Goal: Transaction & Acquisition: Purchase product/service

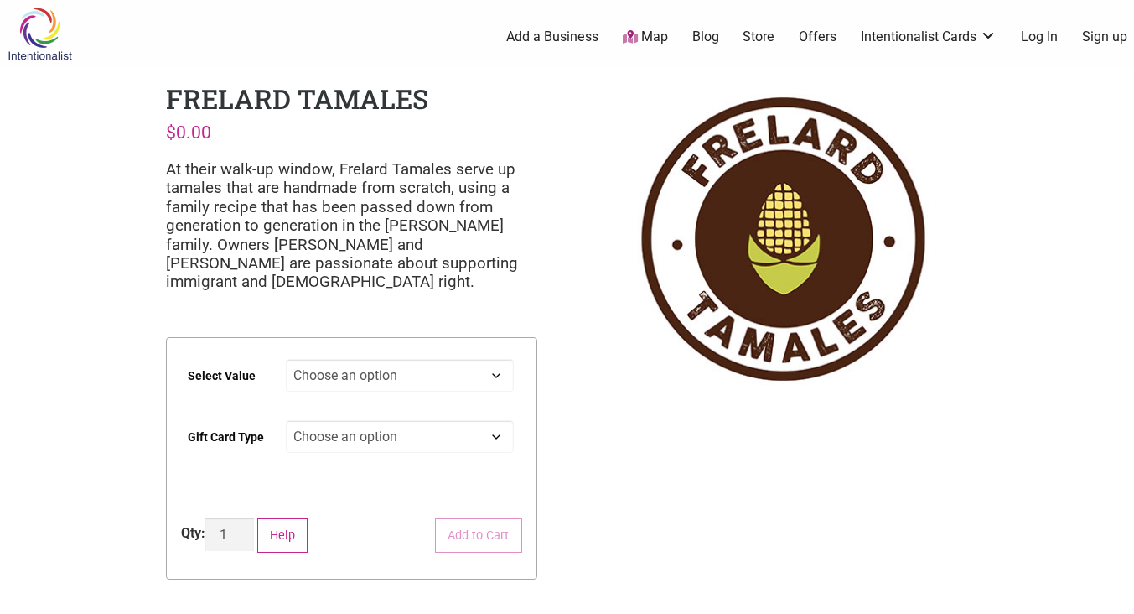
click at [319, 372] on select "Choose an option $25 $50 $100 $200 $500" at bounding box center [400, 375] width 228 height 33
click at [286, 359] on select "Choose an option $25 $50 $100 $200 $500" at bounding box center [400, 375] width 228 height 33
select select "$100"
click at [462, 442] on select "Choose an option Physical" at bounding box center [400, 436] width 228 height 33
select select "Physical"
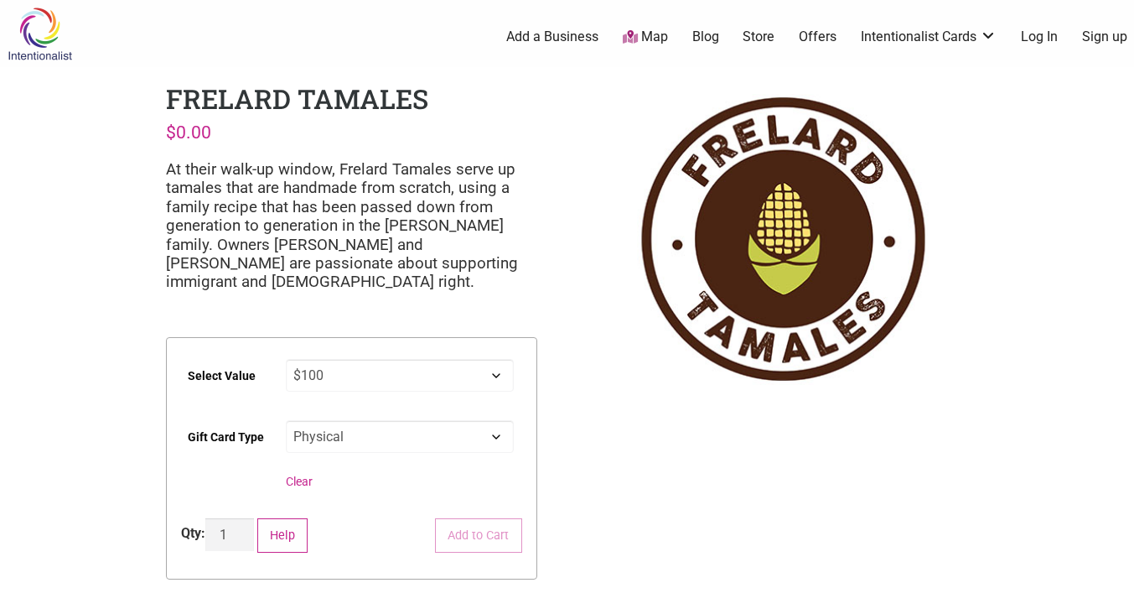
click at [286, 420] on select "Choose an option Physical" at bounding box center [400, 436] width 228 height 33
select select "$100"
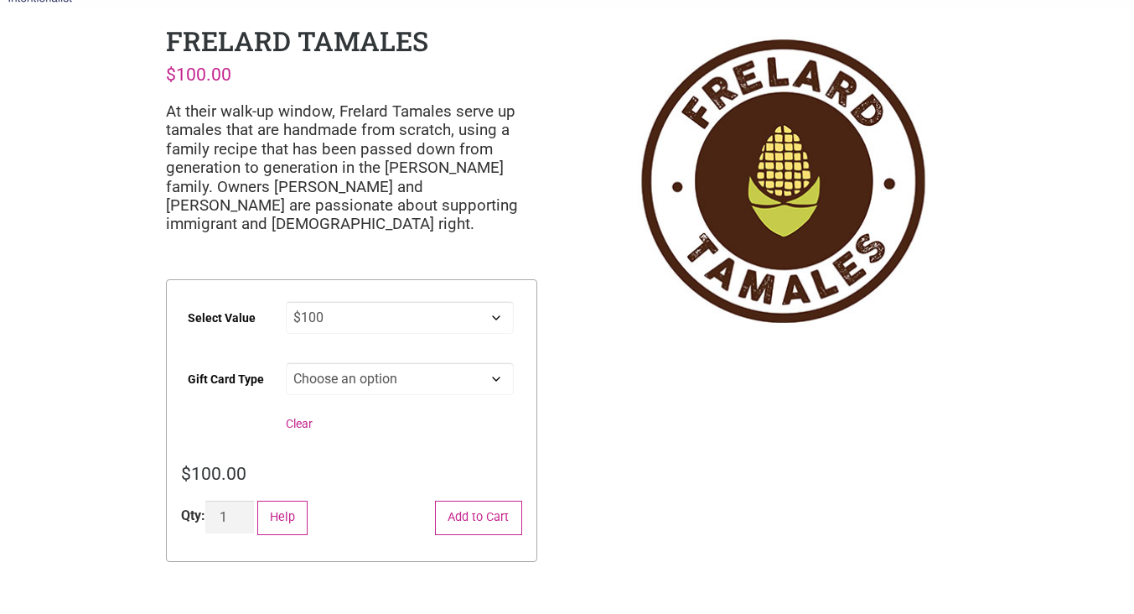
scroll to position [60, 0]
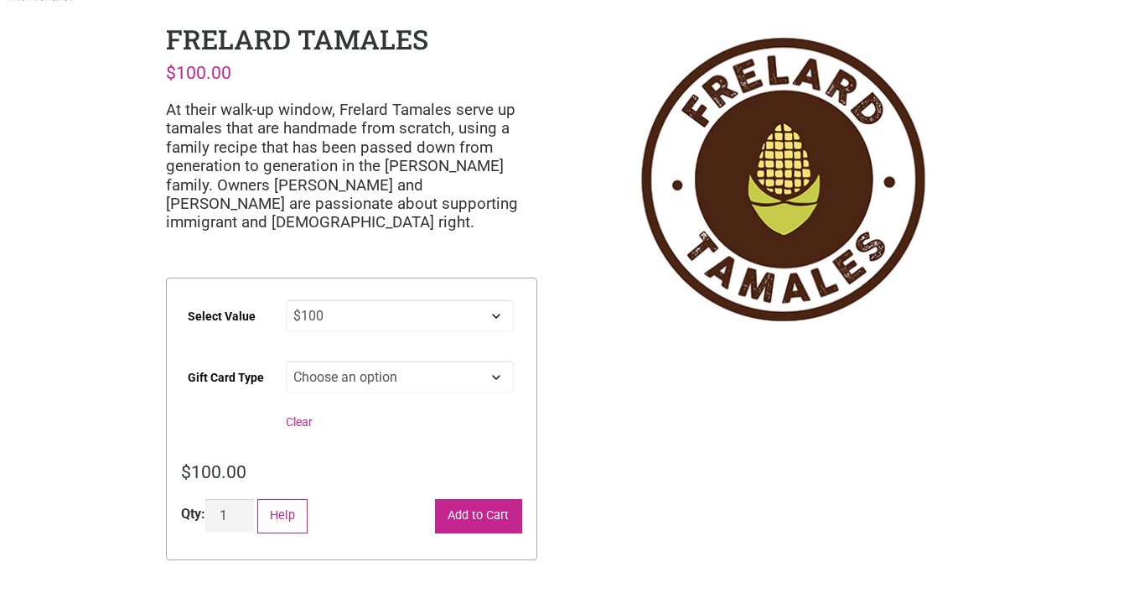
click at [482, 511] on button "Add to Cart" at bounding box center [478, 516] width 87 height 34
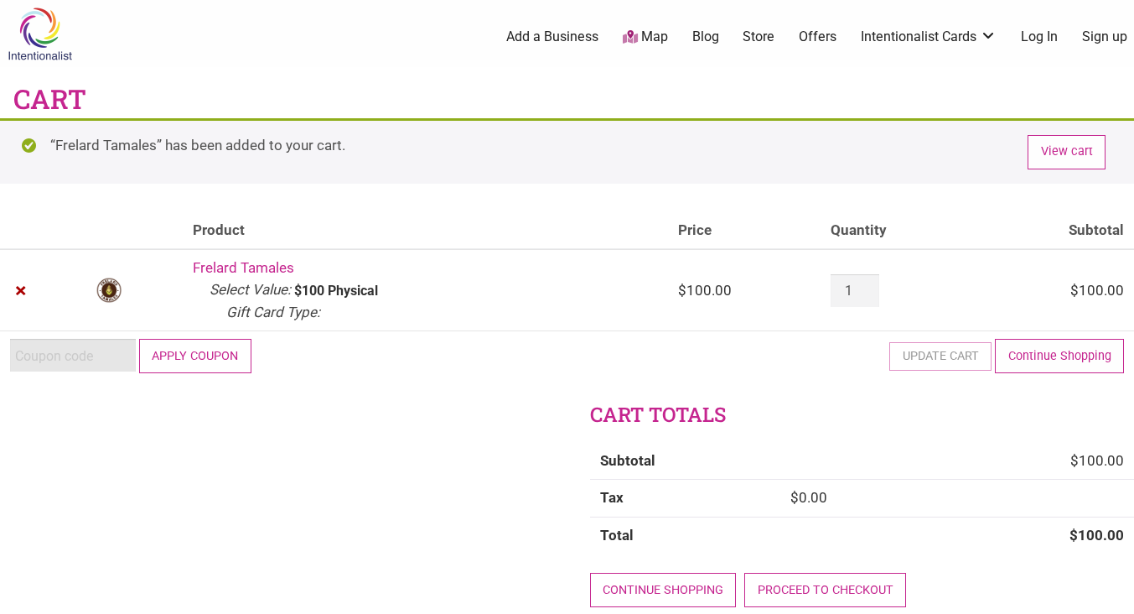
click at [37, 356] on input "Coupon:" at bounding box center [73, 355] width 126 height 33
paste input "2025JUNTOS"
type input "2025JUNTOS"
click at [188, 357] on button "Apply coupon" at bounding box center [195, 356] width 112 height 34
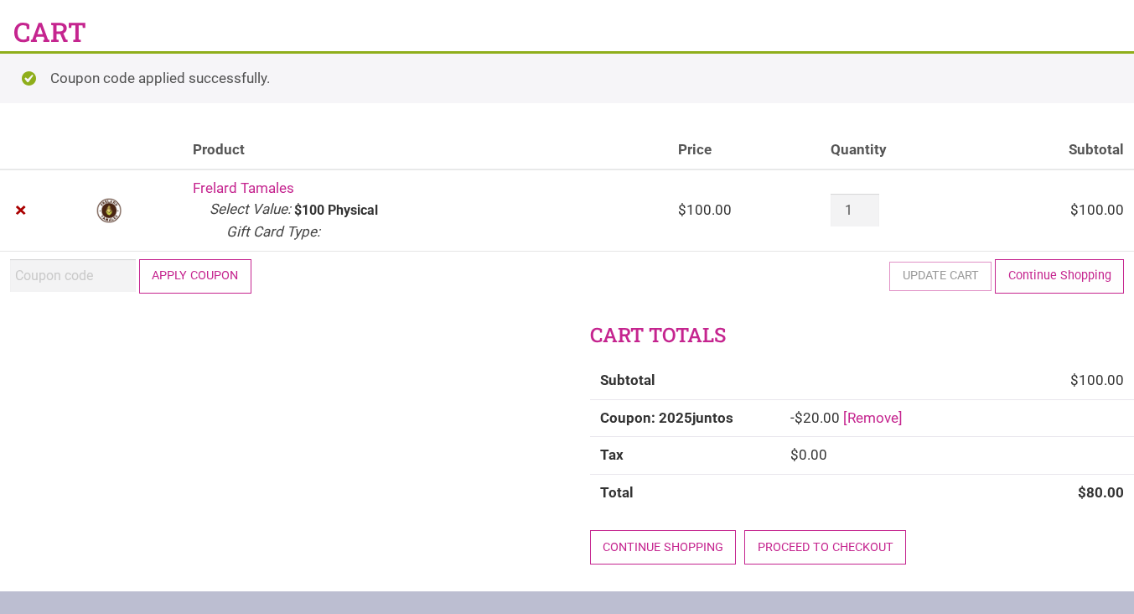
scroll to position [75, 0]
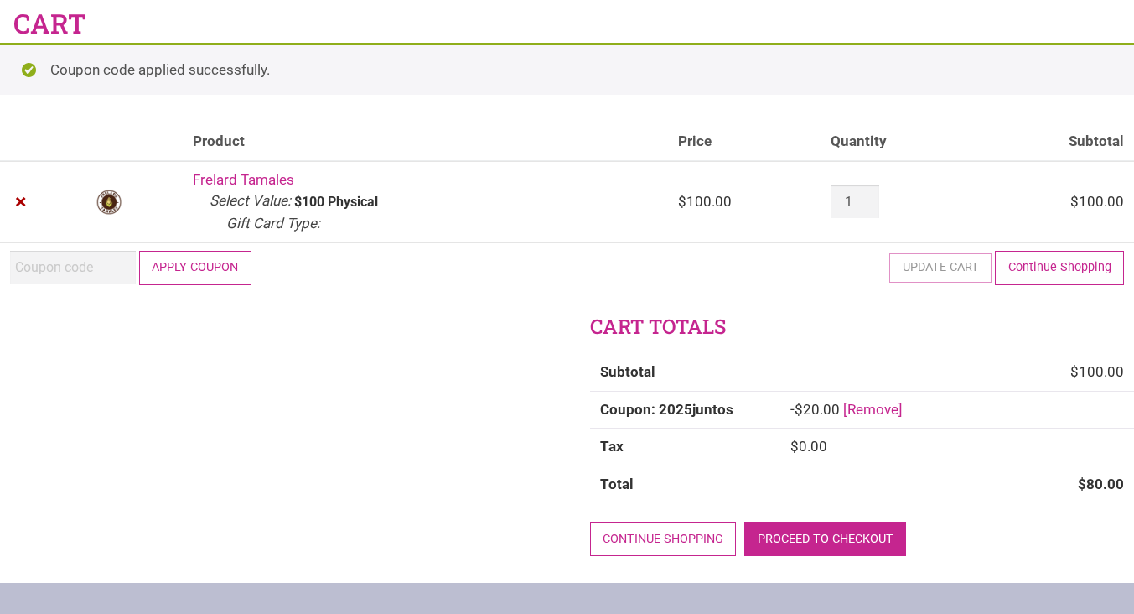
click at [794, 527] on link "Proceed to checkout" at bounding box center [825, 538] width 162 height 34
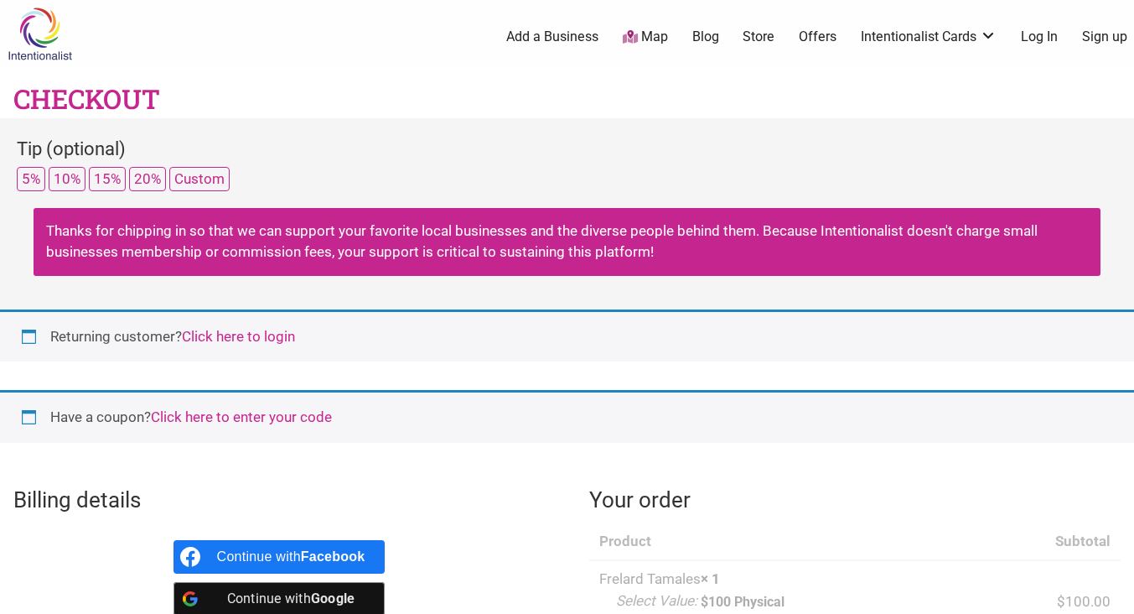
select select "WA"
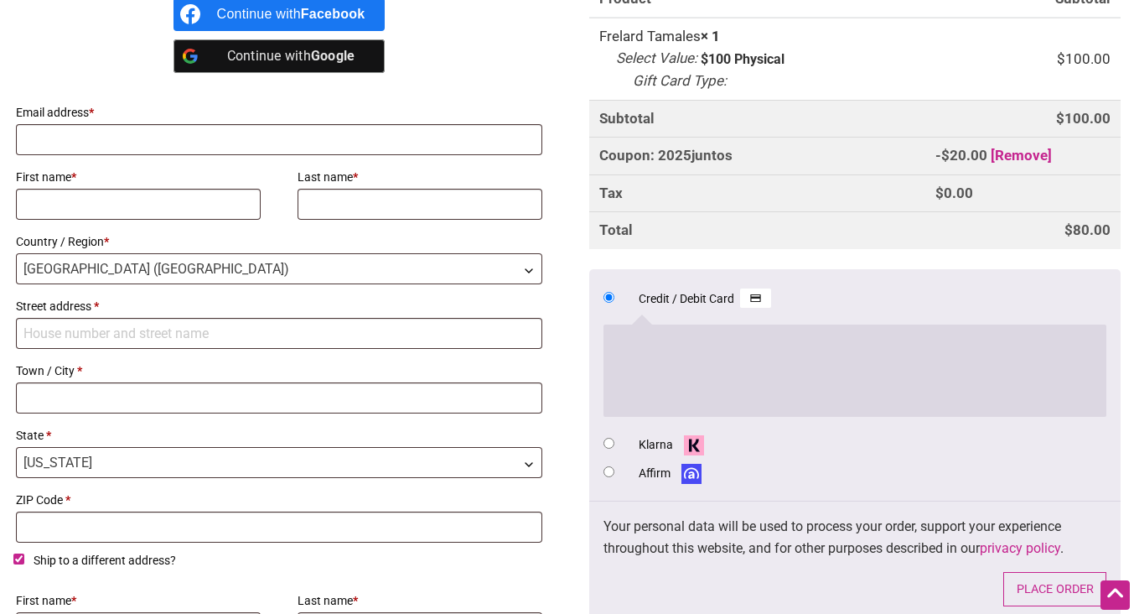
scroll to position [539, 0]
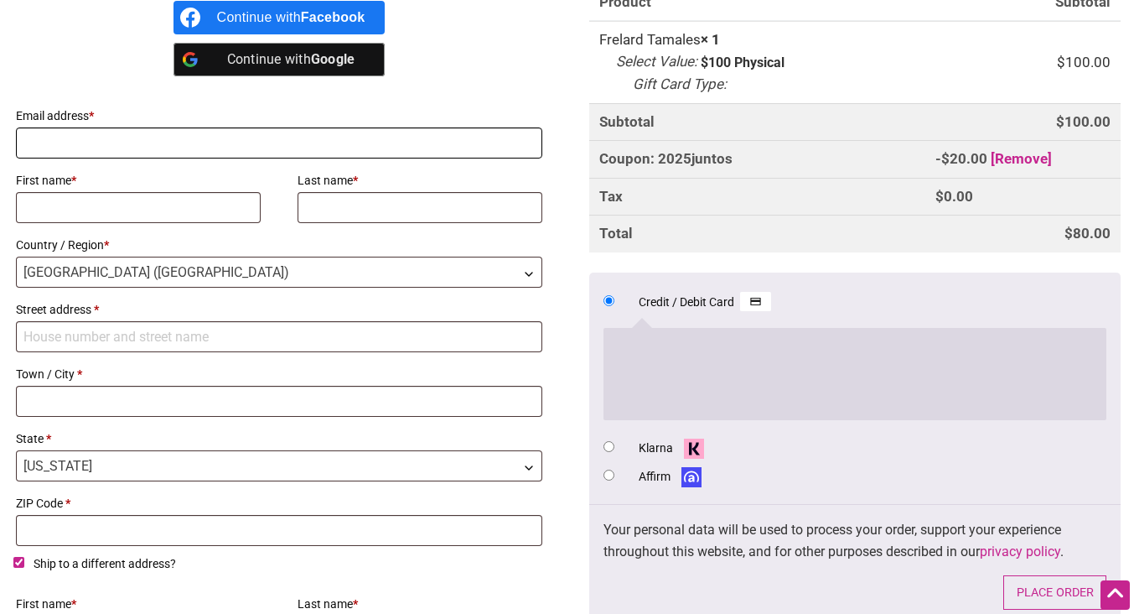
click at [520, 146] on input "Email address *" at bounding box center [279, 142] width 527 height 31
type input "indigogo99@gmail.com"
type input "[STREET_ADDRESS]"
type input "[GEOGRAPHIC_DATA]"
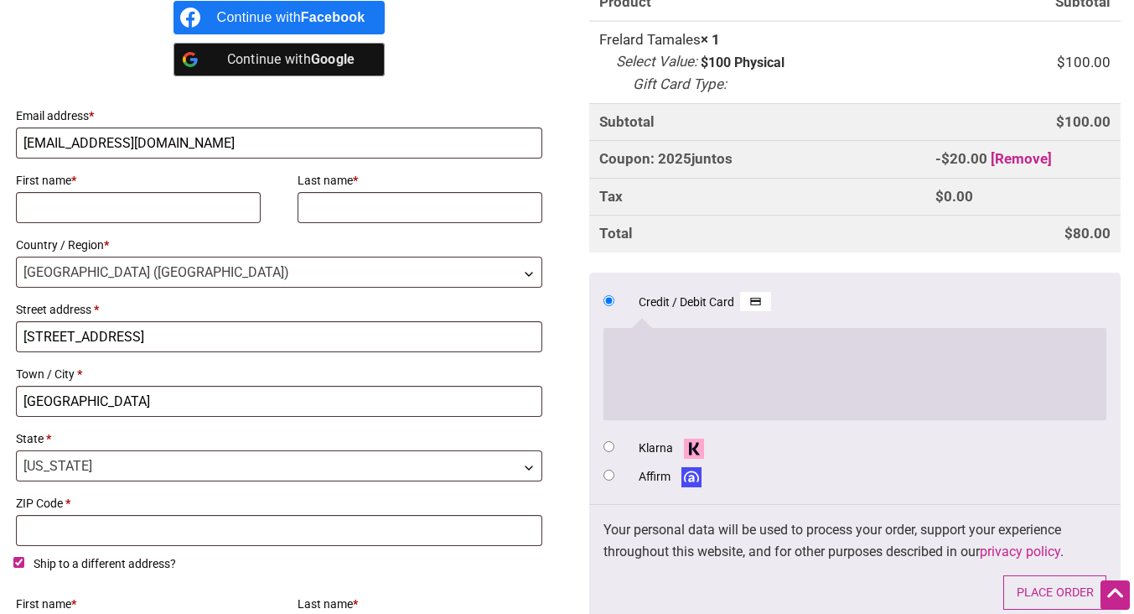
select select "VT"
type input "05401"
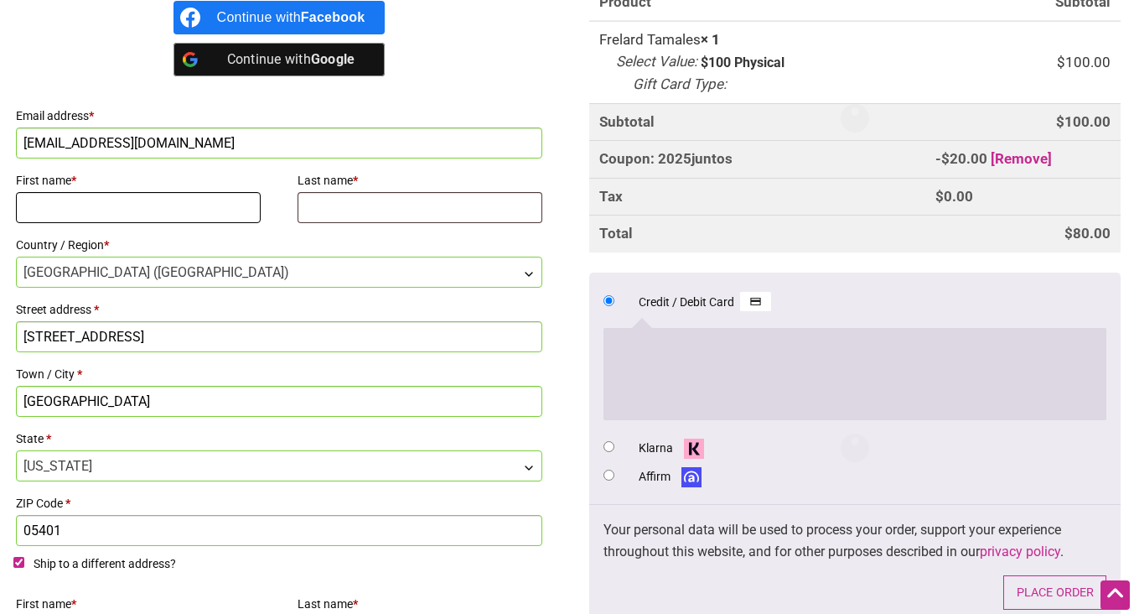
click at [189, 200] on input "First name *" at bounding box center [138, 207] width 245 height 31
type input "Indigo"
click at [352, 210] on input "Last name *" at bounding box center [420, 207] width 245 height 31
type input "Woods"
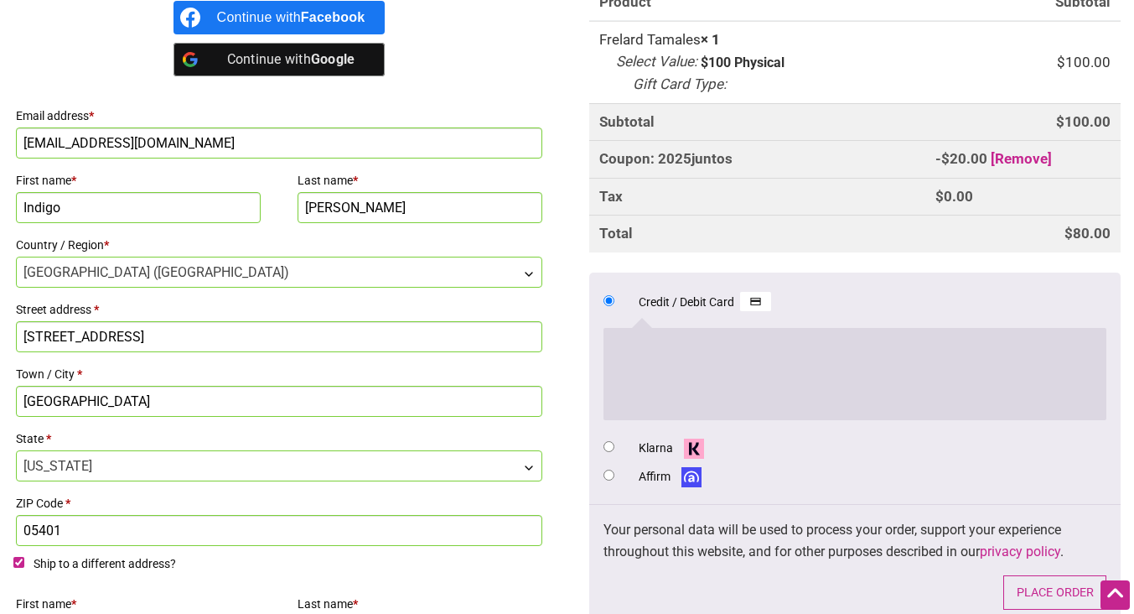
drag, startPoint x: 208, startPoint y: 340, endPoint x: 205, endPoint y: 288, distance: 52.1
click at [205, 288] on div "Email address * indigogo99@gmail.com First name * Indigo Last name * Woods Coun…" at bounding box center [279, 324] width 532 height 447
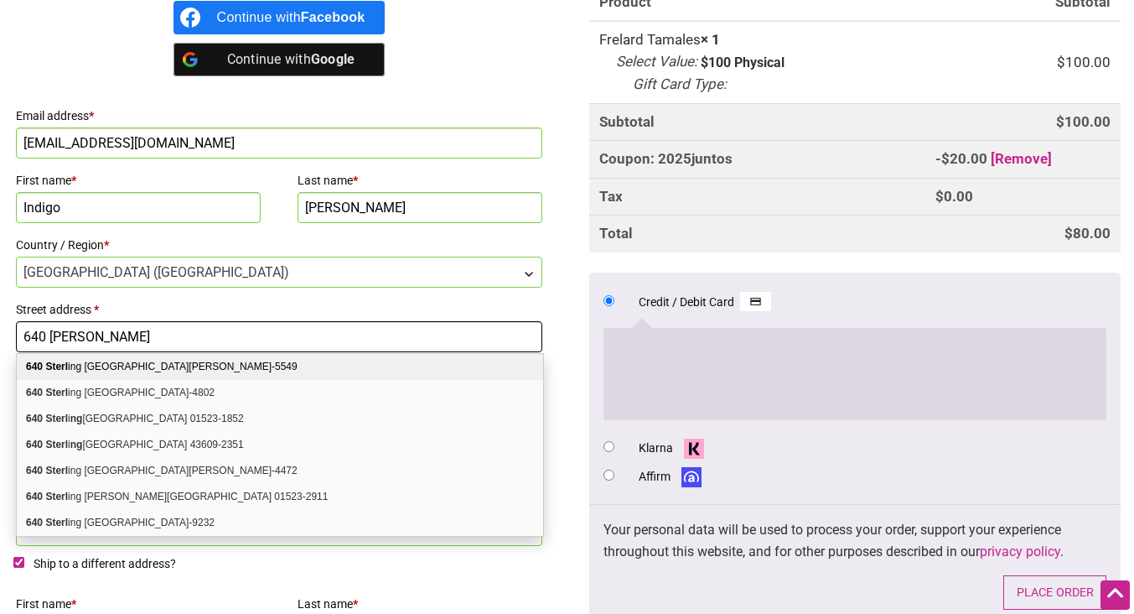
type input "640 Sterlin"
click at [195, 366] on div "640 Sterl ing Dr Bellingham WA 98226-5549" at bounding box center [280, 367] width 527 height 26
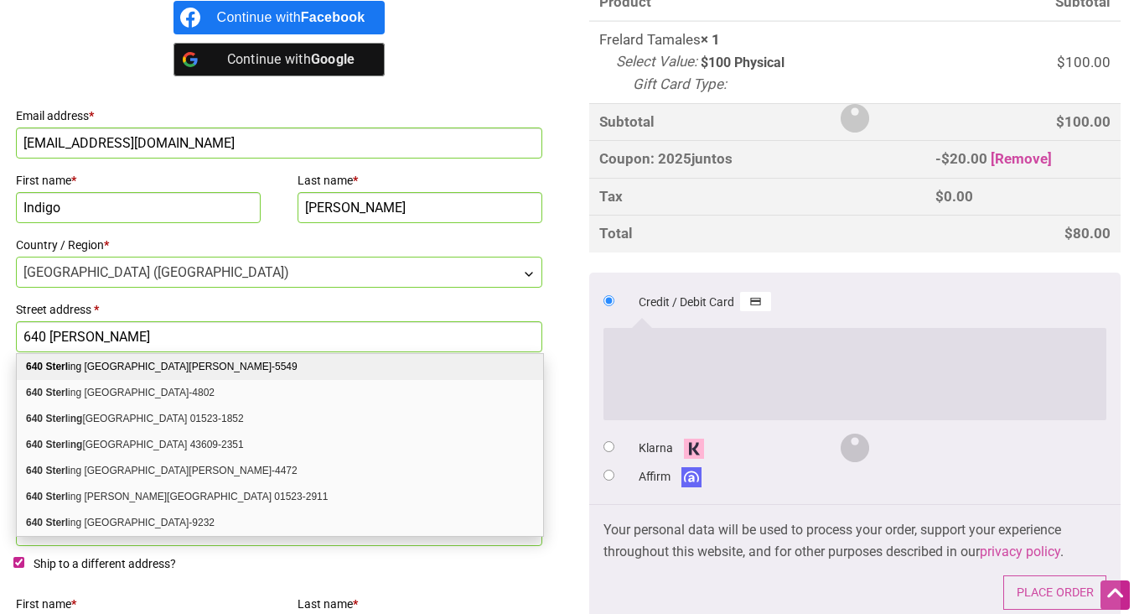
select select "US"
type input "640 Sterling Dr"
type input "Bellingham"
type input "98226-5549"
select select "WA"
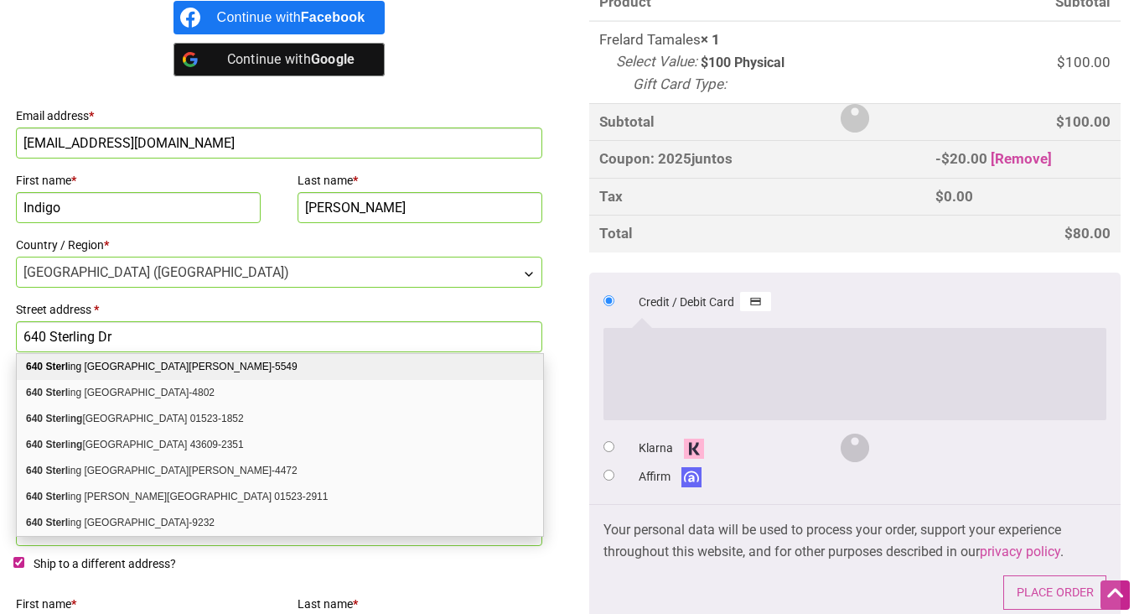
select select "WA"
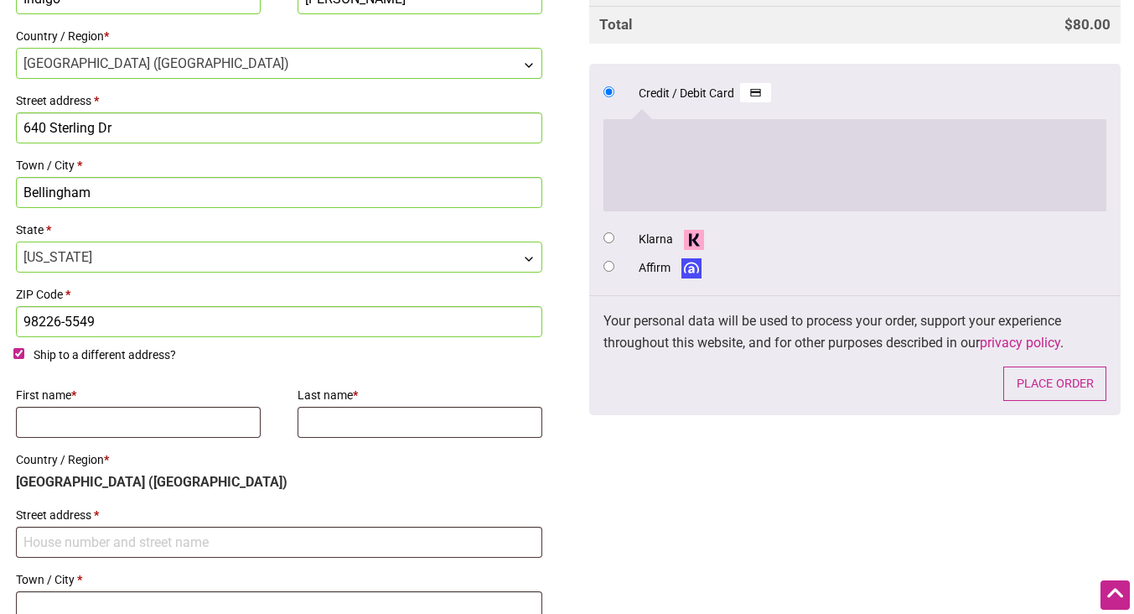
scroll to position [751, 0]
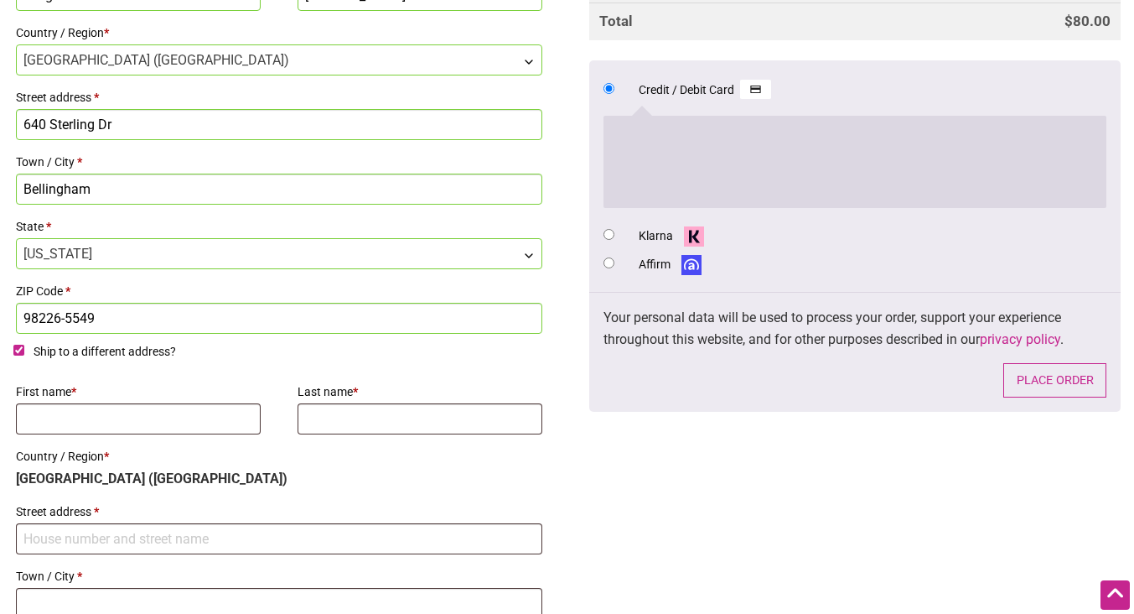
click at [19, 351] on input "Ship to a different address?" at bounding box center [18, 350] width 11 height 11
checkbox input "false"
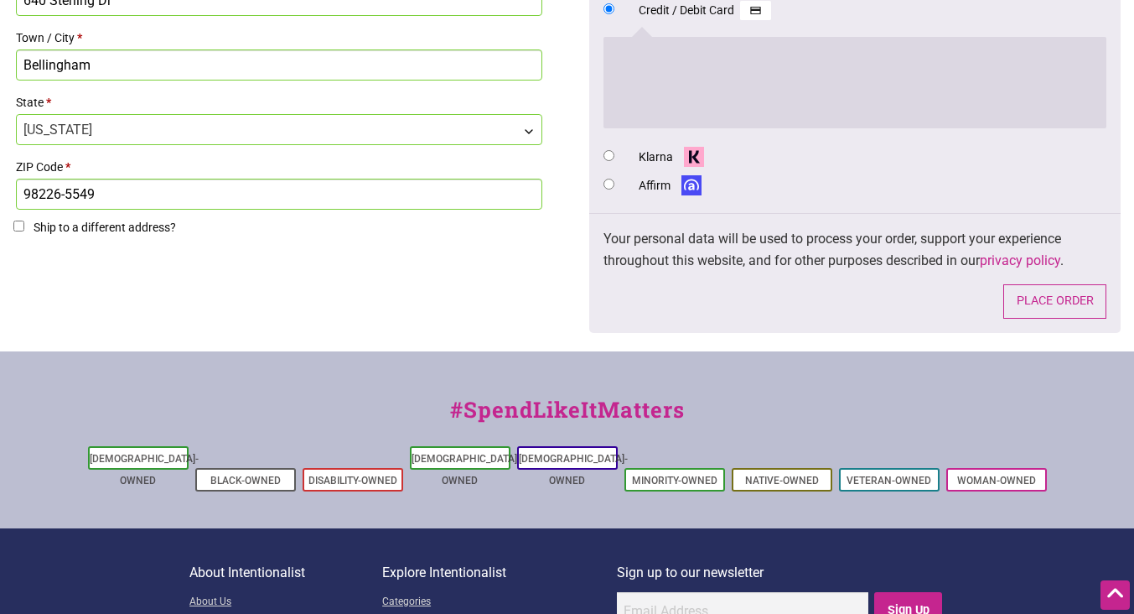
scroll to position [877, 0]
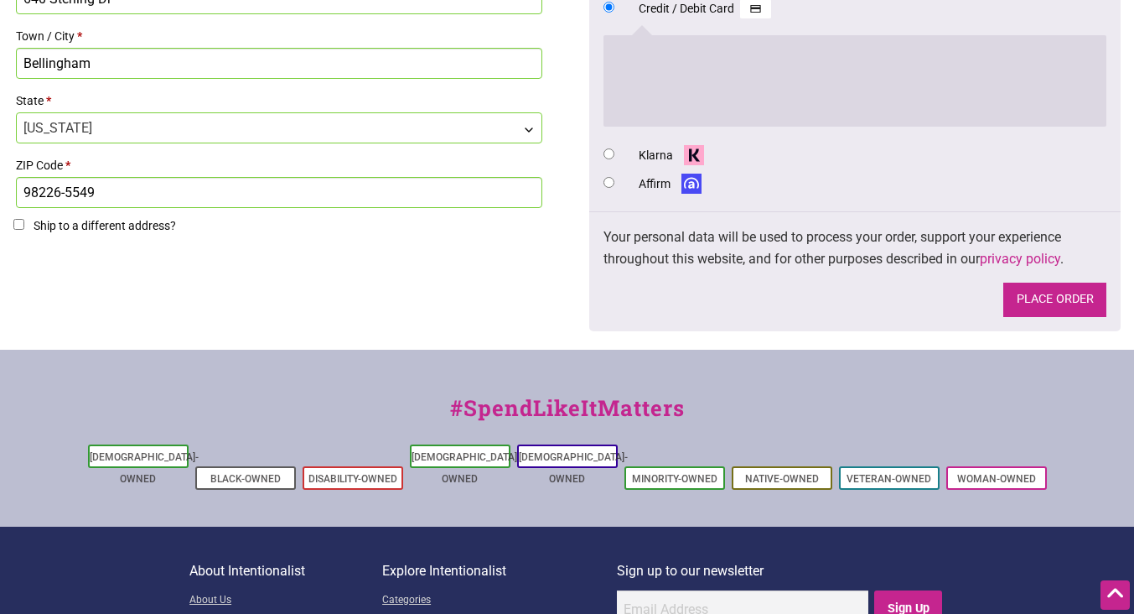
click at [1048, 305] on button "Place order" at bounding box center [1055, 300] width 103 height 34
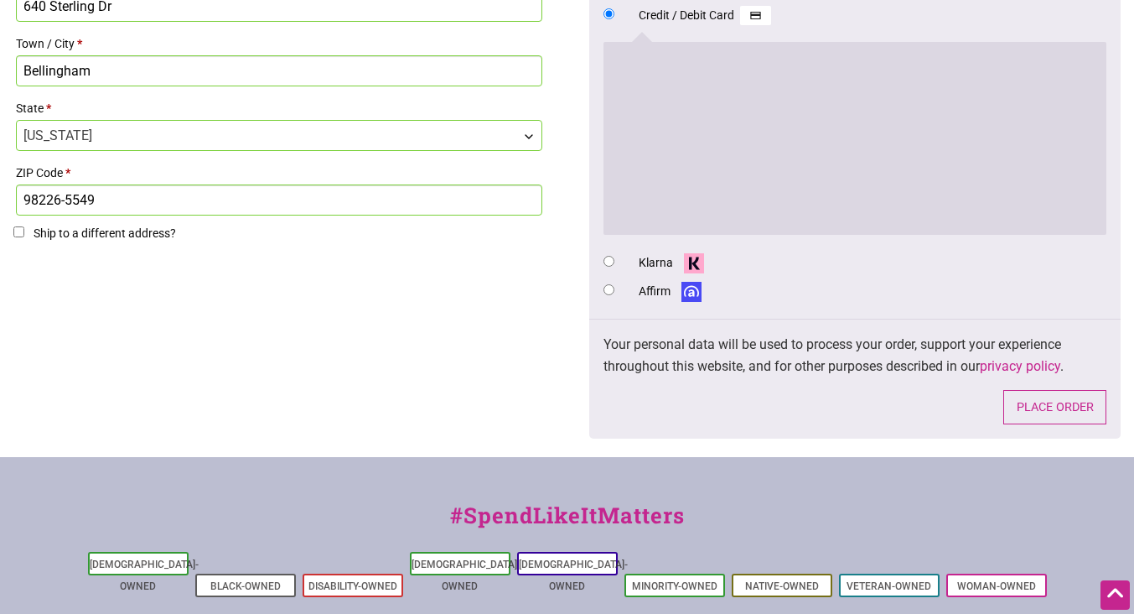
scroll to position [954, 0]
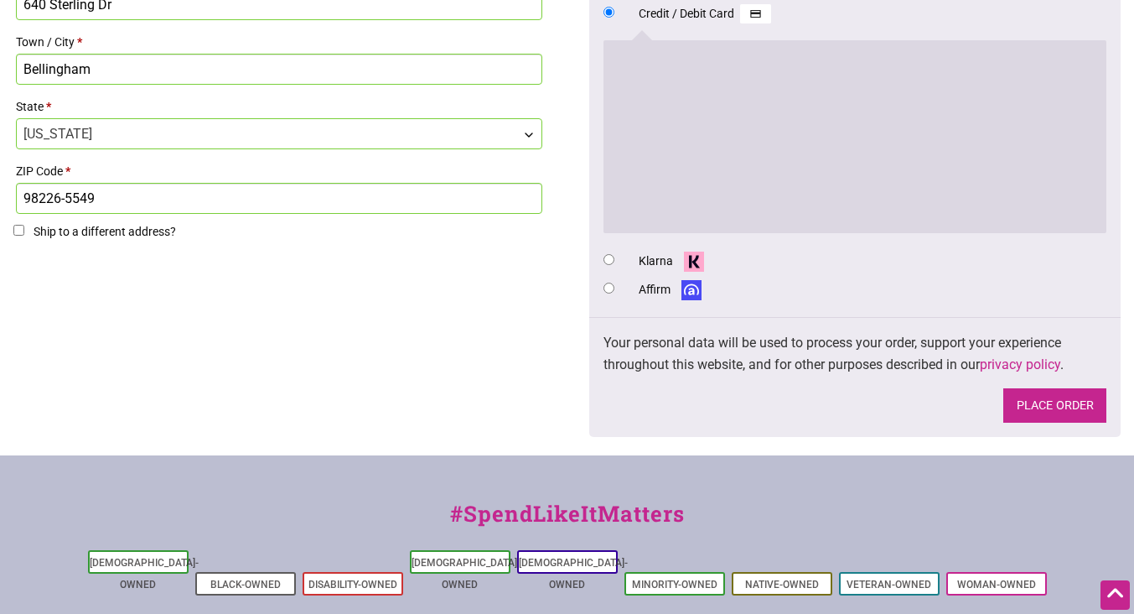
click at [1032, 411] on button "Place order" at bounding box center [1055, 405] width 103 height 34
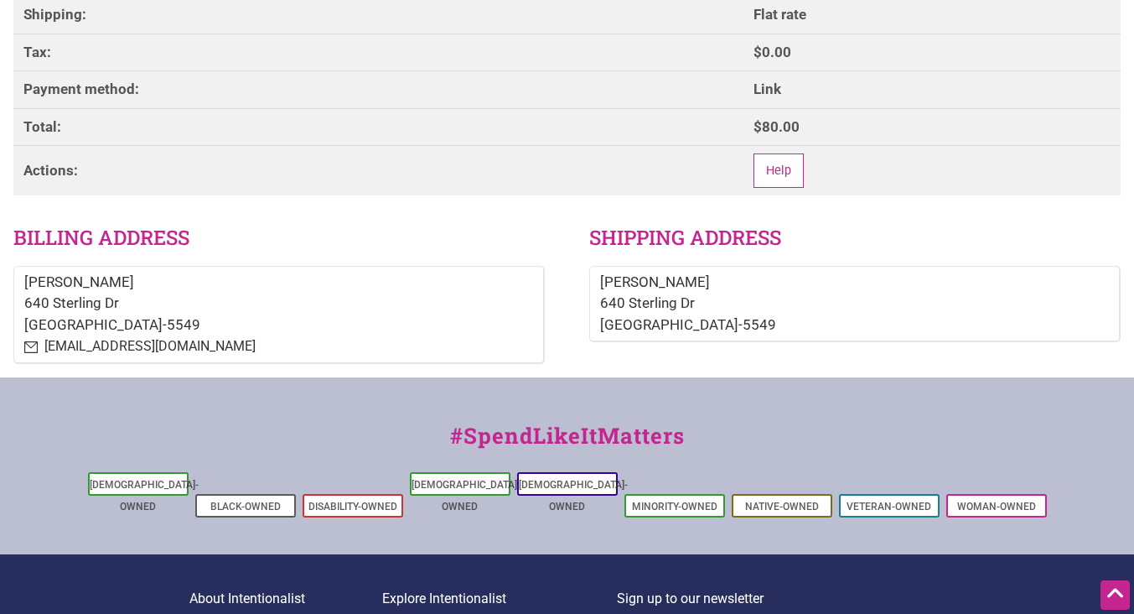
scroll to position [515, 0]
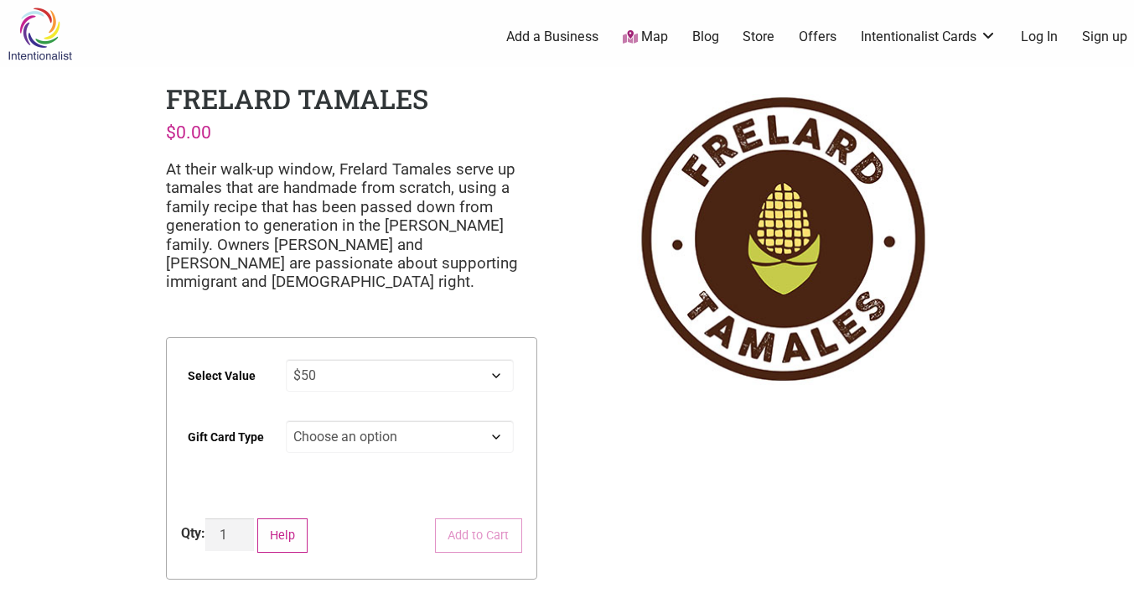
click at [286, 359] on select "Choose an option $25 $50 $100 $200 $500" at bounding box center [400, 375] width 228 height 33
select select "$50"
click at [449, 439] on select "Choose an option Physical" at bounding box center [400, 436] width 228 height 33
select select "Physical"
click at [286, 420] on select "Choose an option Physical" at bounding box center [400, 436] width 228 height 33
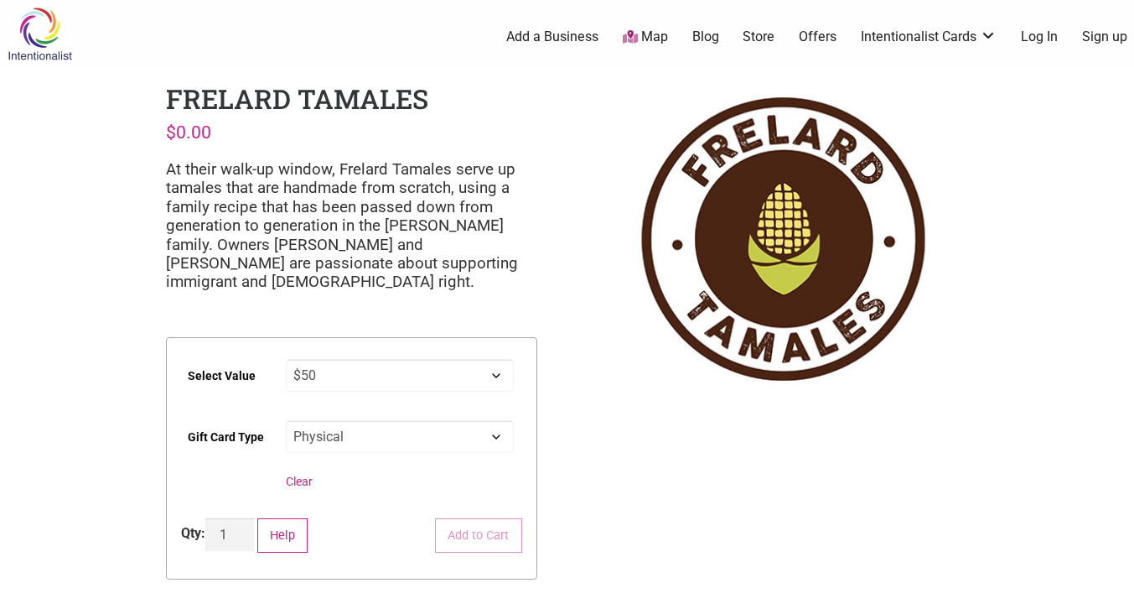
select select "$50"
click at [492, 532] on form "Select Value Choose an option $25 $50 $100 $200 $500 Gift Card Type Choose an o…" at bounding box center [351, 458] width 371 height 242
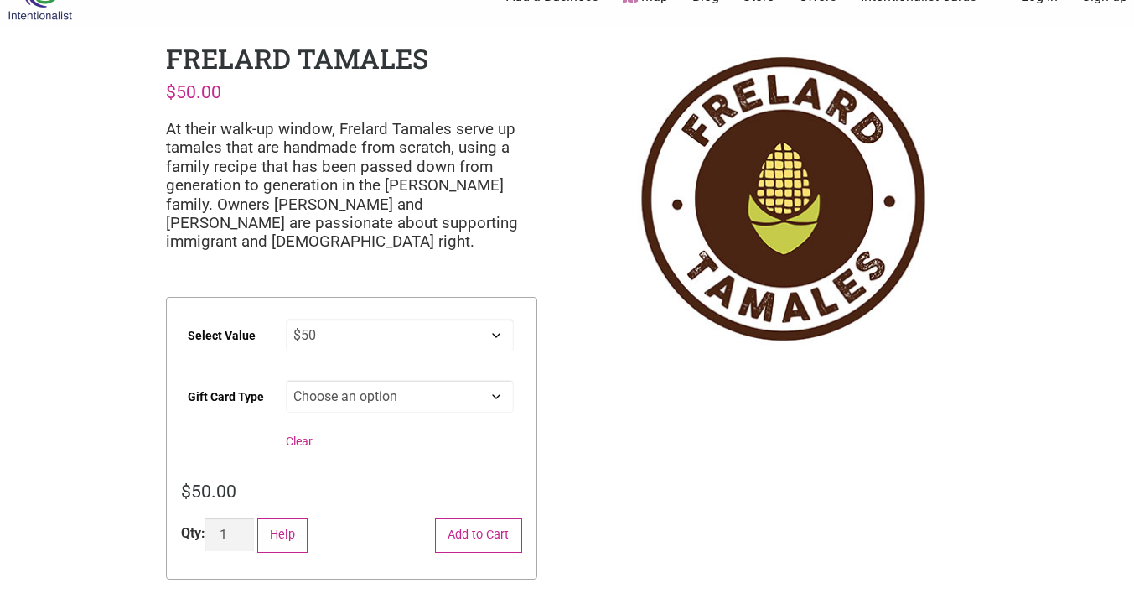
scroll to position [44, 0]
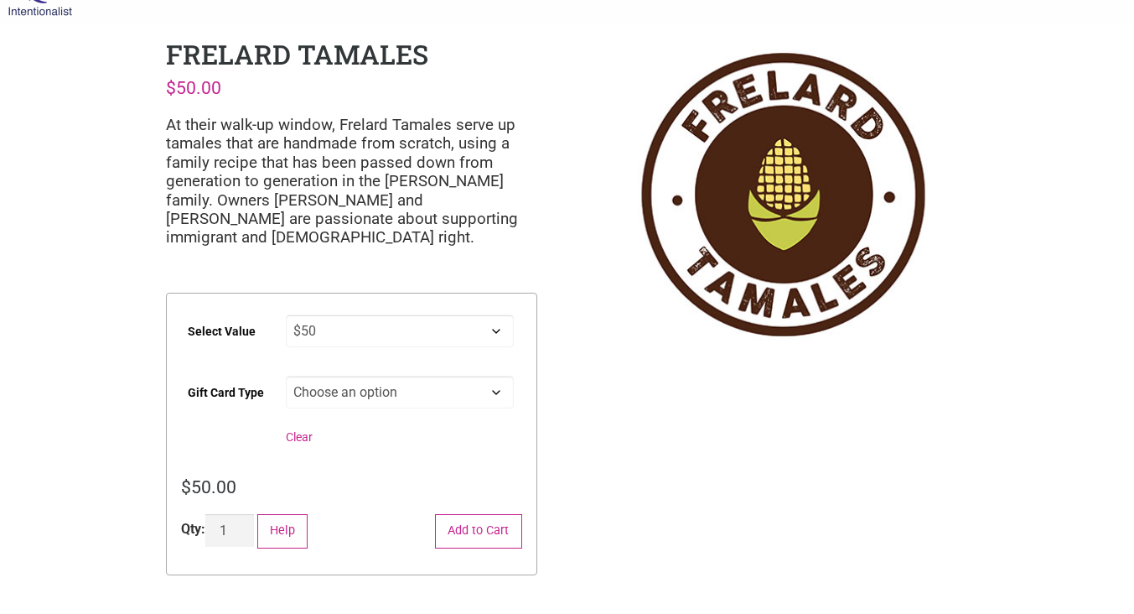
click at [496, 542] on button "Add to Cart" at bounding box center [478, 531] width 87 height 34
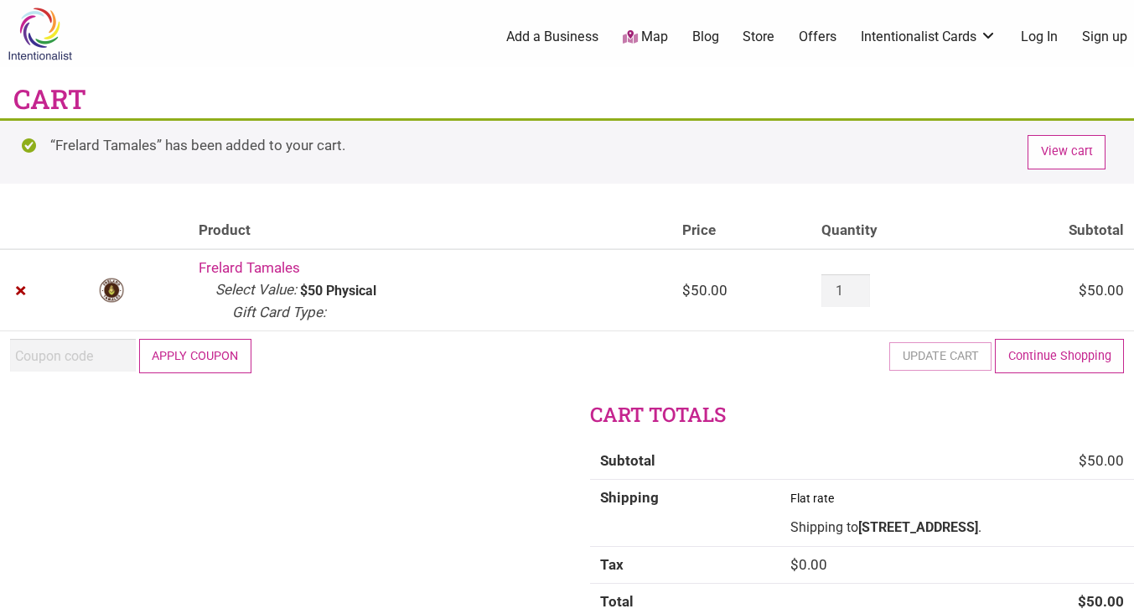
click at [113, 371] on div "Coupon: Apply coupon" at bounding box center [130, 356] width 241 height 34
click at [113, 363] on input "Coupon:" at bounding box center [73, 355] width 126 height 33
paste input "2025JUNTOS"
type input "2025JUNTOS"
click at [355, 424] on div "Cart totals Subtotal $ 50.00 Shipping Flat rate Shipping to 640 Sterling Dr, Be…" at bounding box center [567, 550] width 1134 height 299
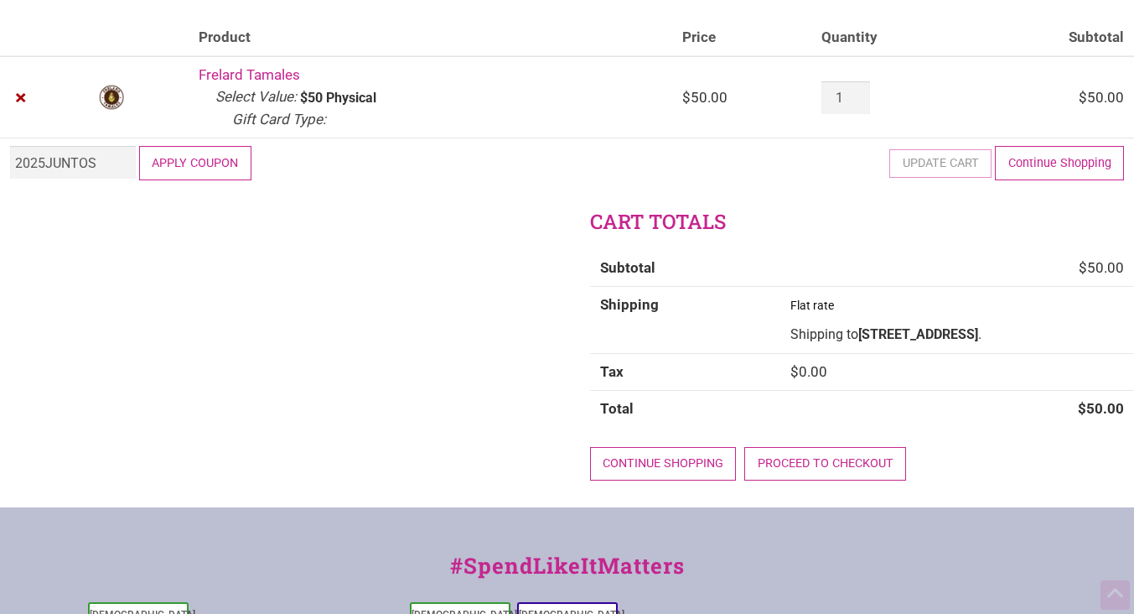
scroll to position [195, 0]
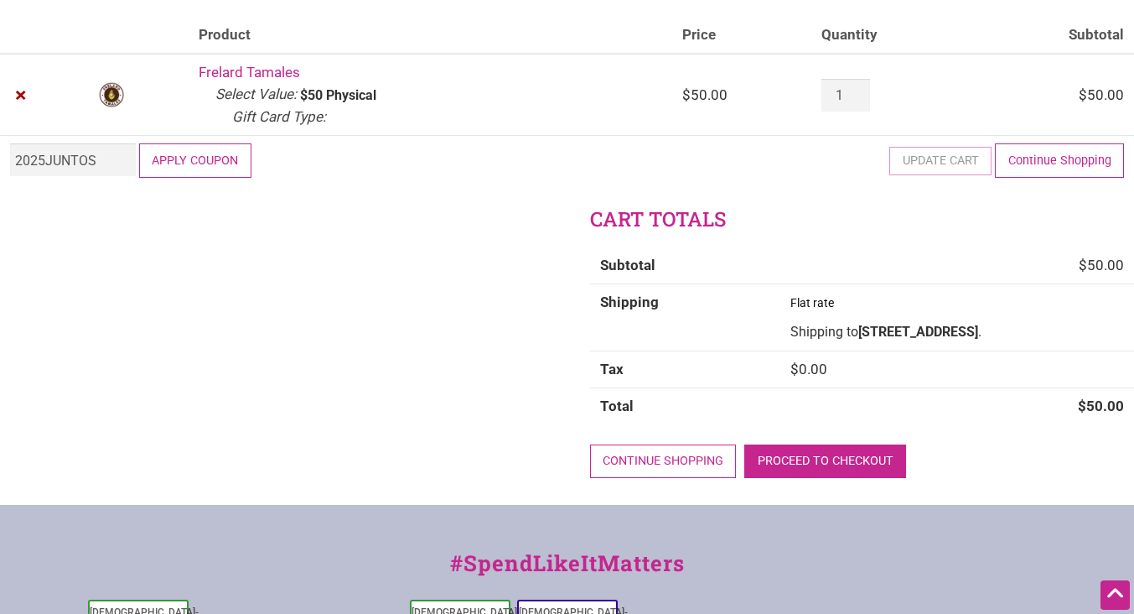
click at [869, 479] on link "Proceed to checkout" at bounding box center [825, 461] width 162 height 34
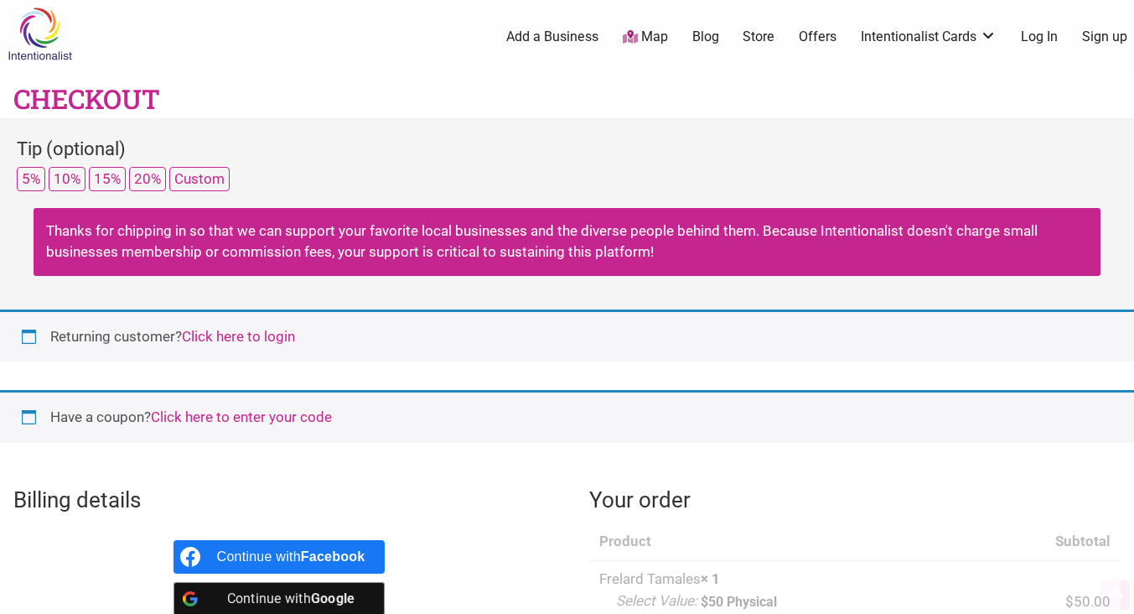
select select "WA"
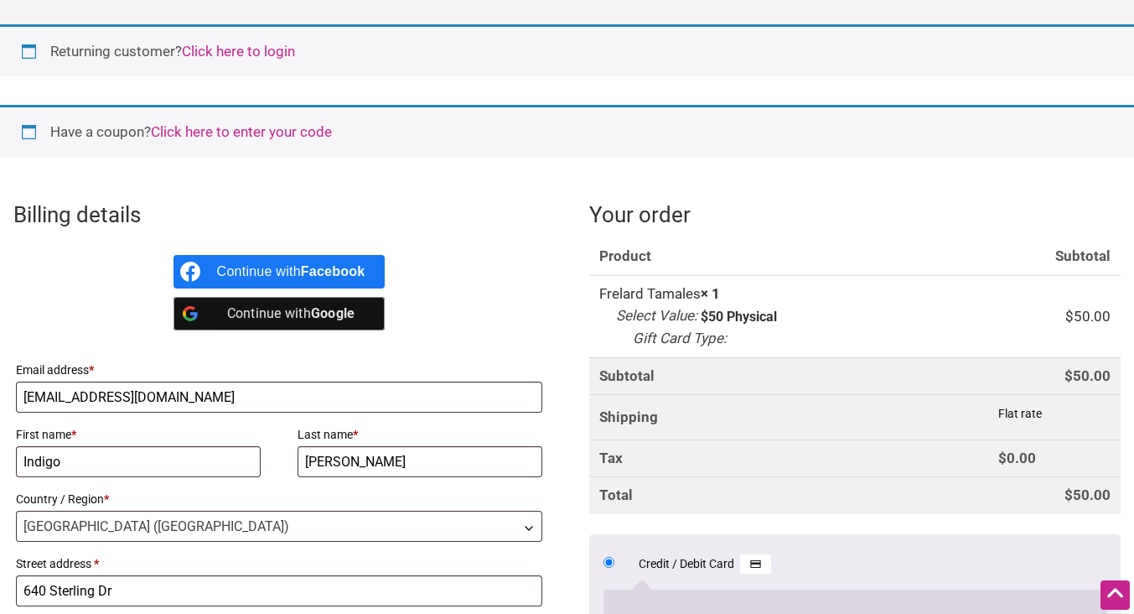
scroll to position [546, 0]
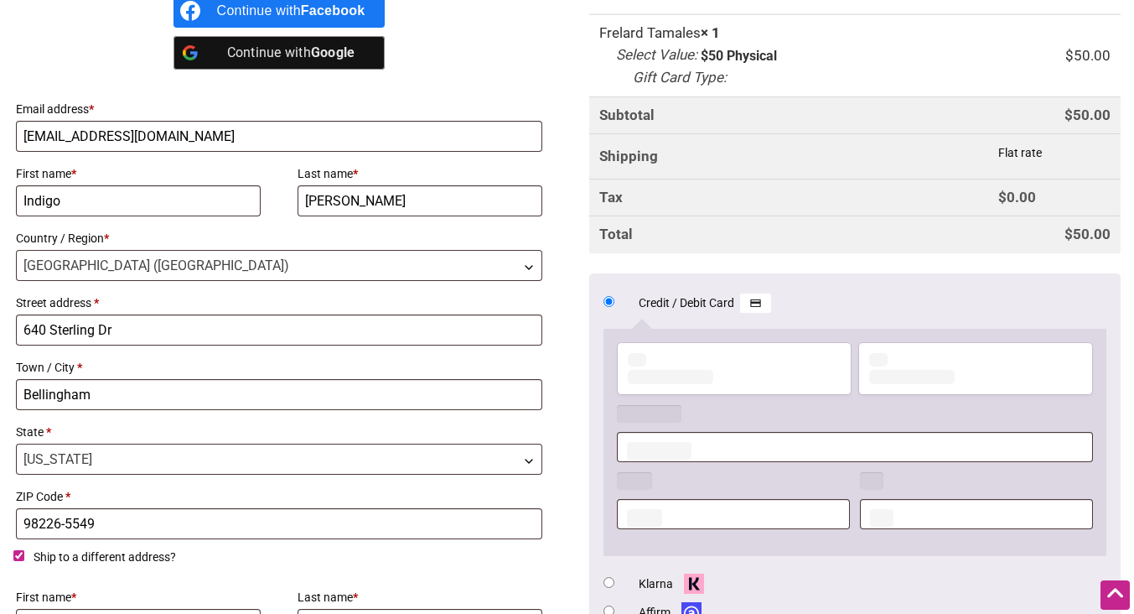
click at [16, 552] on input "Ship to a different address?" at bounding box center [18, 555] width 11 height 11
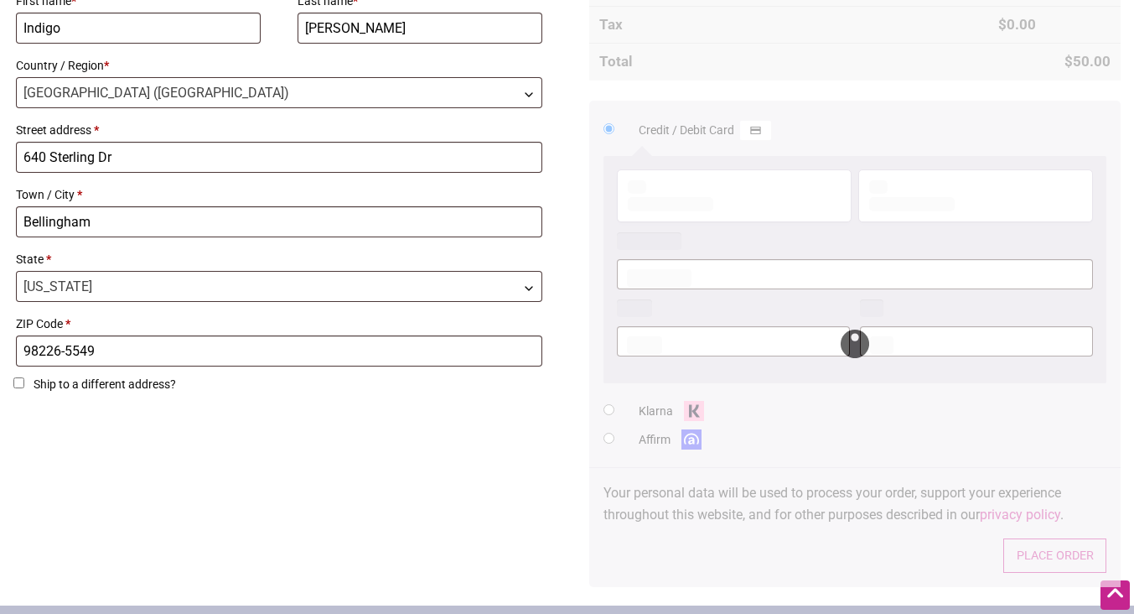
scroll to position [720, 0]
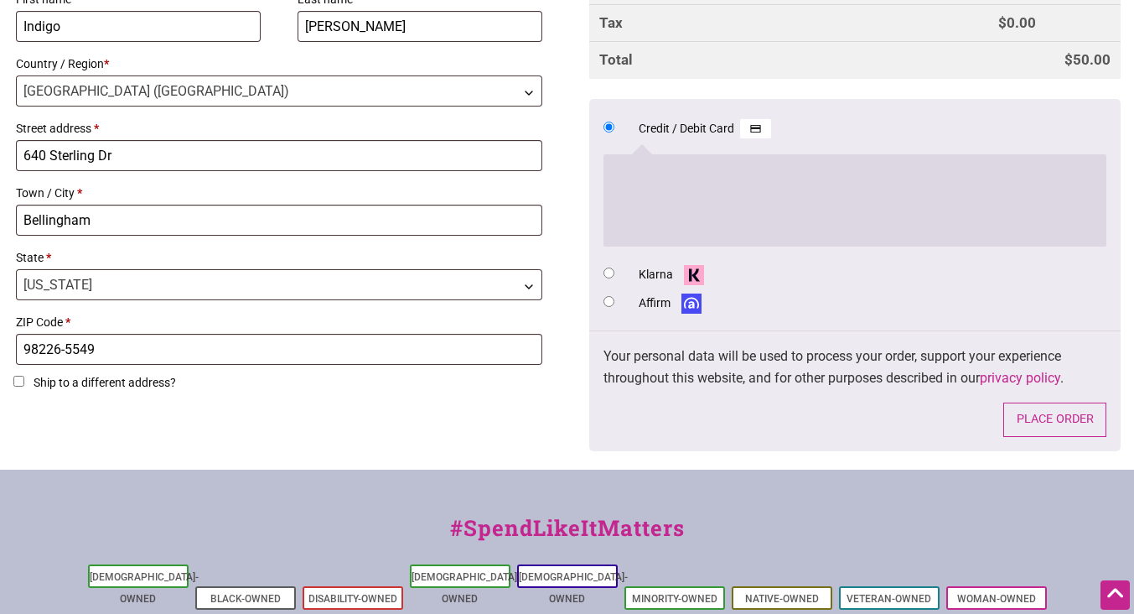
click at [18, 386] on input "Ship to a different address?" at bounding box center [18, 381] width 11 height 11
checkbox input "true"
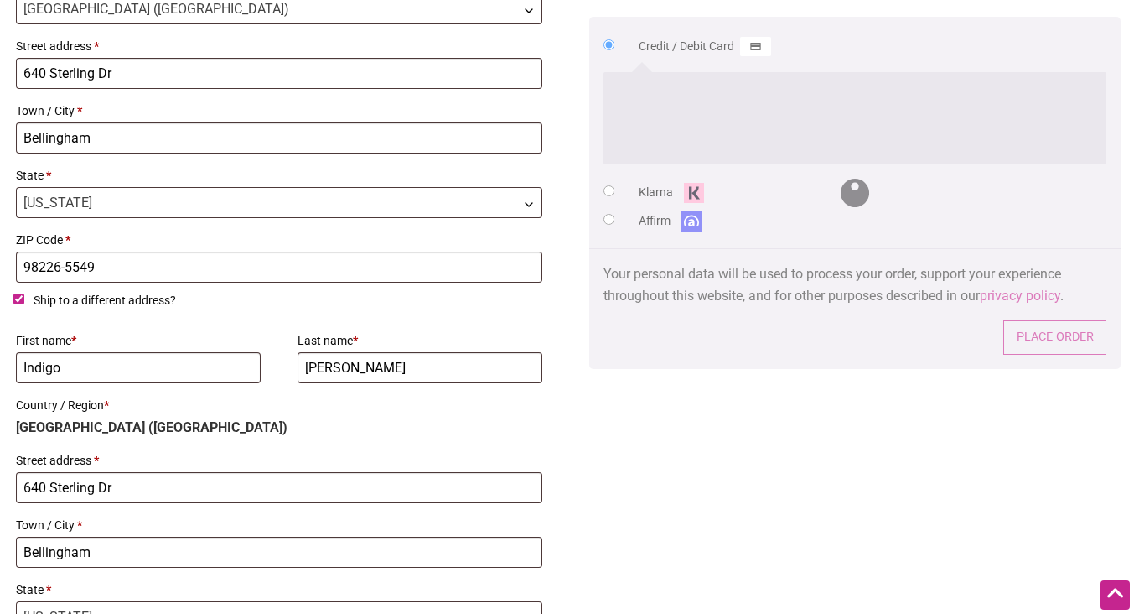
scroll to position [804, 0]
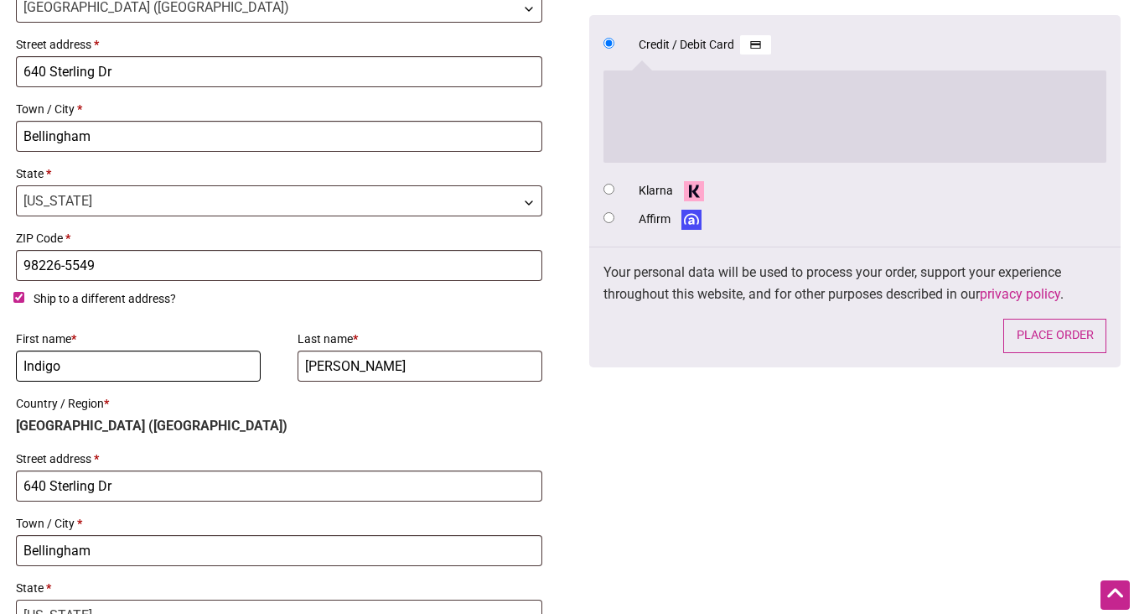
click at [142, 356] on input "Indigo" at bounding box center [138, 365] width 245 height 31
type input "[PERSON_NAME]"
drag, startPoint x: 354, startPoint y: 366, endPoint x: 346, endPoint y: 351, distance: 16.9
click at [346, 351] on input "[PERSON_NAME]" at bounding box center [420, 365] width 245 height 31
type input "and [PERSON_NAME]"
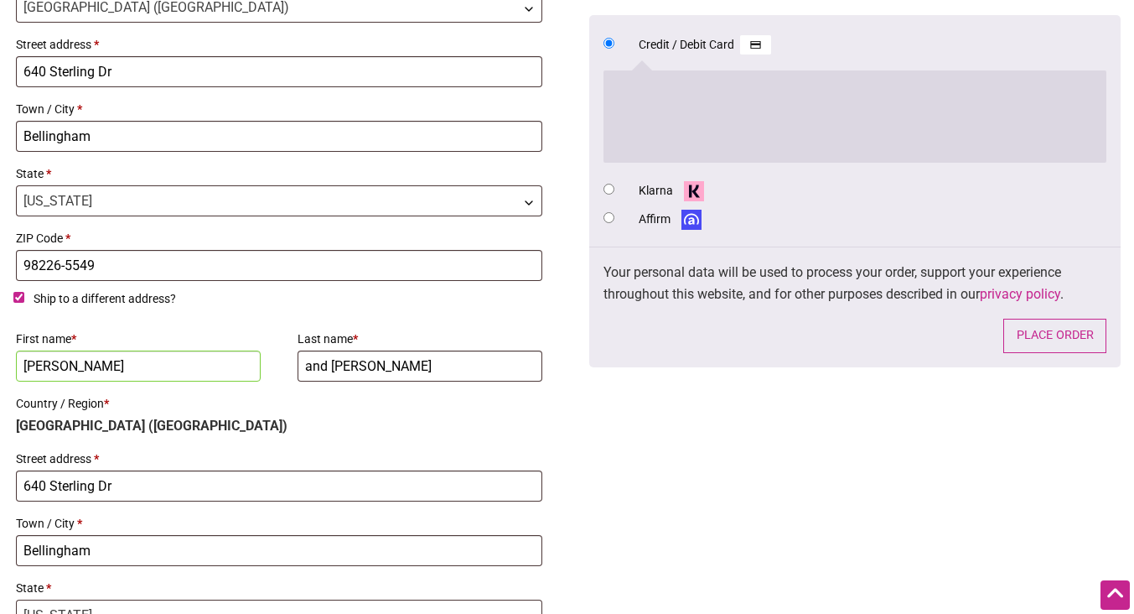
click at [267, 439] on div "First name * Karri Last name * and Steven Country / Region * United States (US)…" at bounding box center [279, 510] width 532 height 373
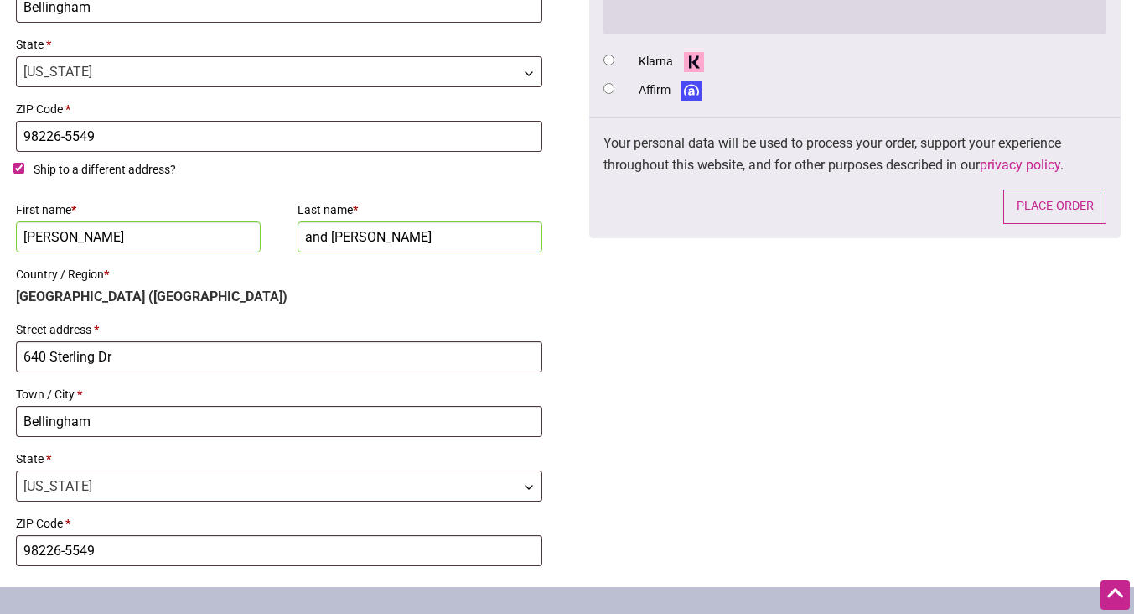
scroll to position [952, 0]
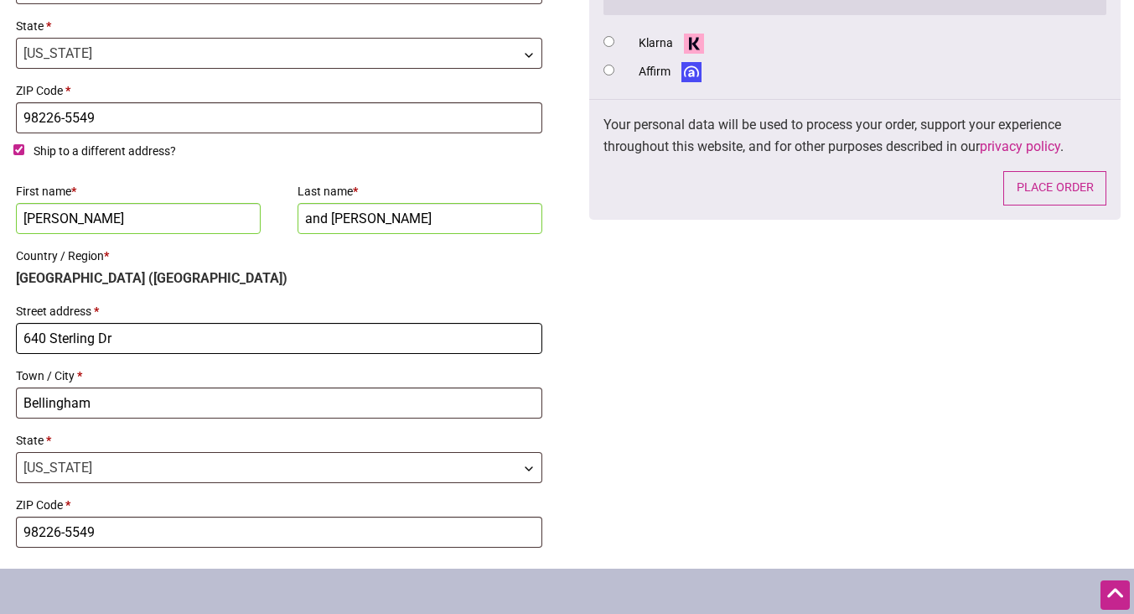
drag, startPoint x: 245, startPoint y: 331, endPoint x: 245, endPoint y: 314, distance: 17.6
click at [245, 314] on p "Street address * 640 Sterling Dr" at bounding box center [279, 327] width 532 height 60
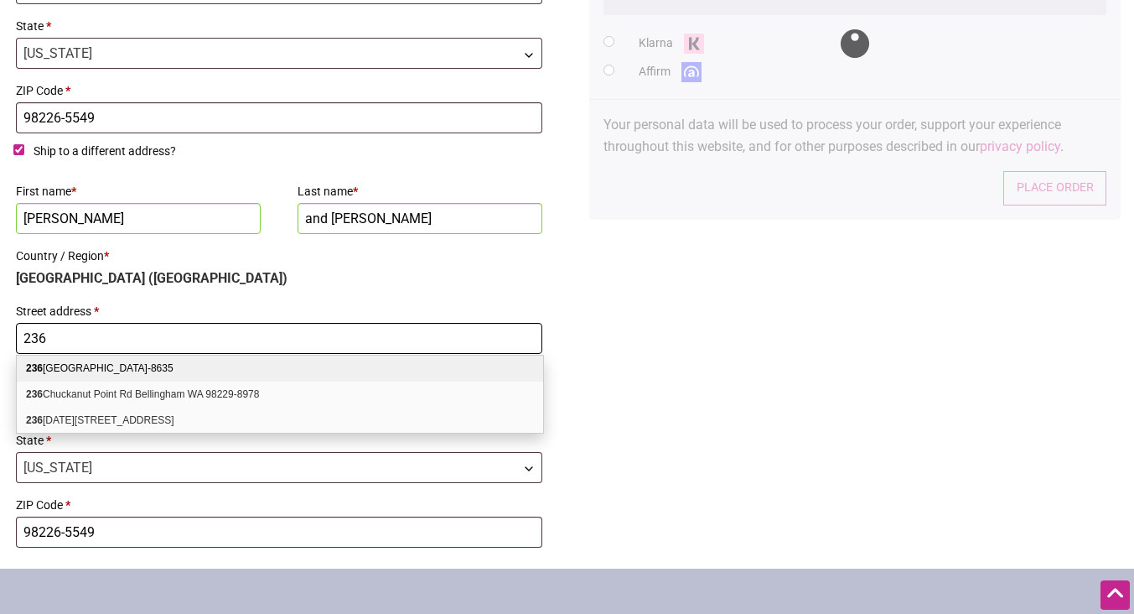
type input "236 South Prospect St, 4"
select select "VT"
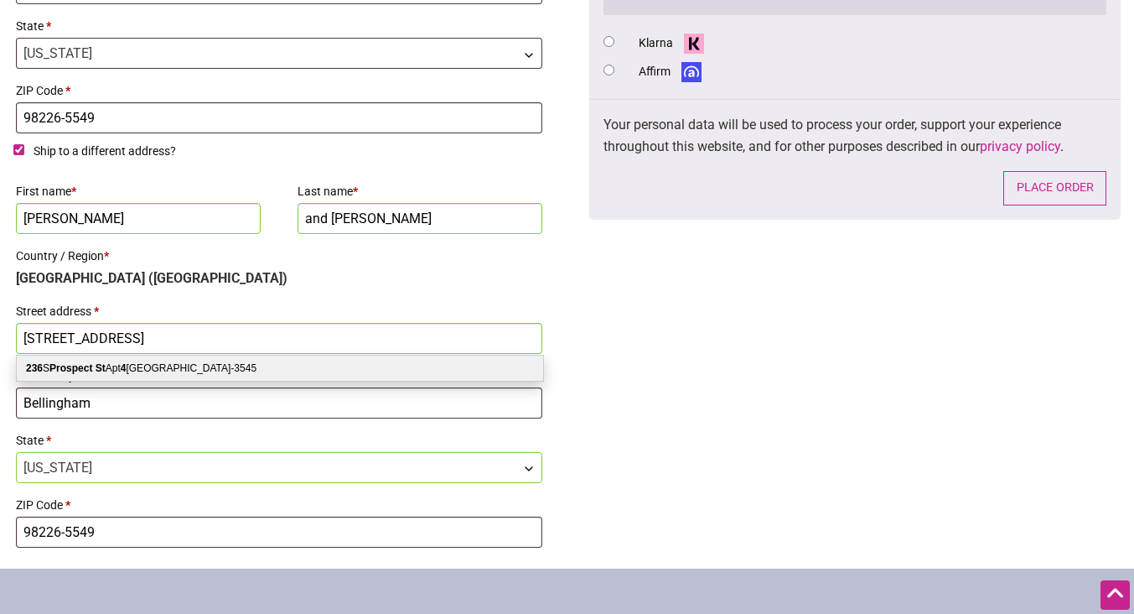
click at [206, 371] on div "236 S Prospect St Apt 4 Burlington VT 05401-3545" at bounding box center [280, 367] width 527 height 25
type input "[STREET_ADDRESS]"
type input "Burlington"
type input "05401-3545"
select select "WA"
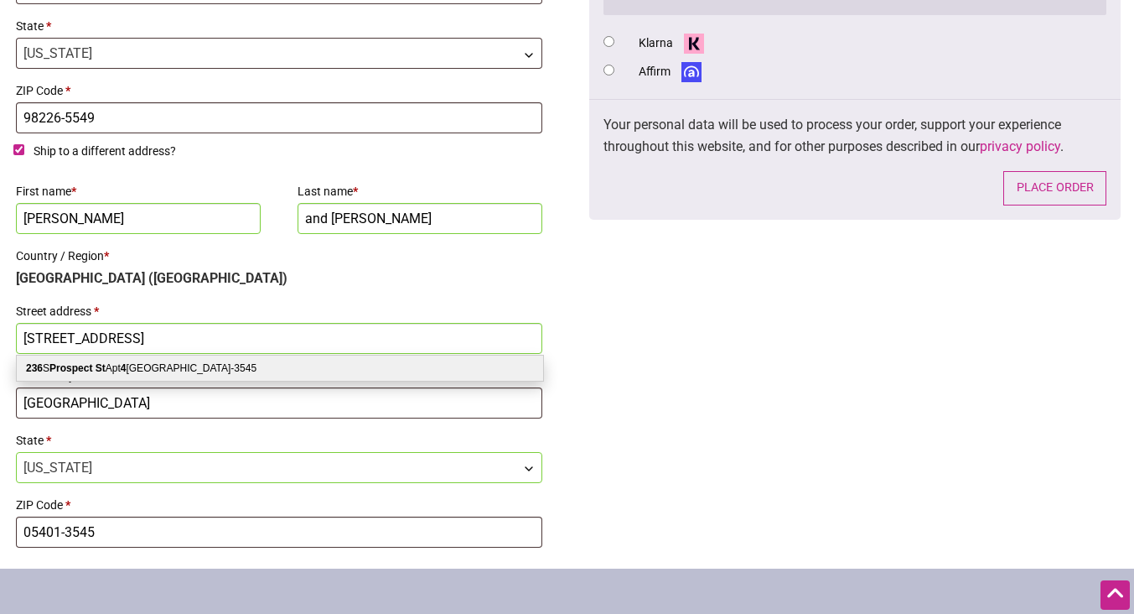
select select "VT"
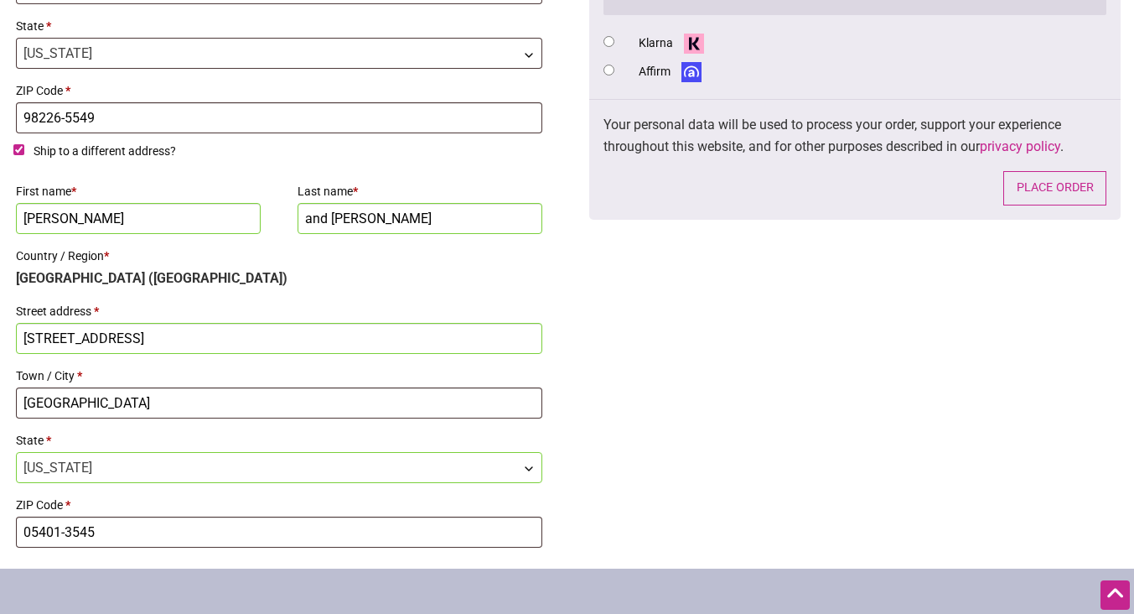
click at [610, 433] on div "Billing details Continue with Facebook Continue with Google Email address * ind…" at bounding box center [567, 44] width 1134 height 1049
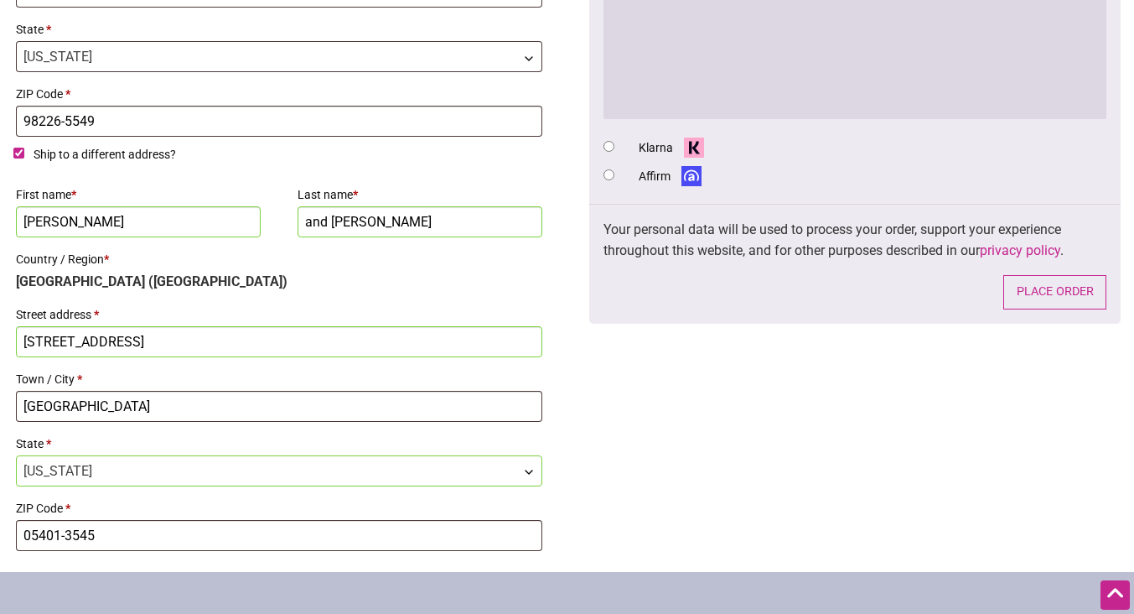
scroll to position [949, 0]
click at [1069, 297] on button "Place order" at bounding box center [1055, 291] width 103 height 34
